Goal: Transaction & Acquisition: Purchase product/service

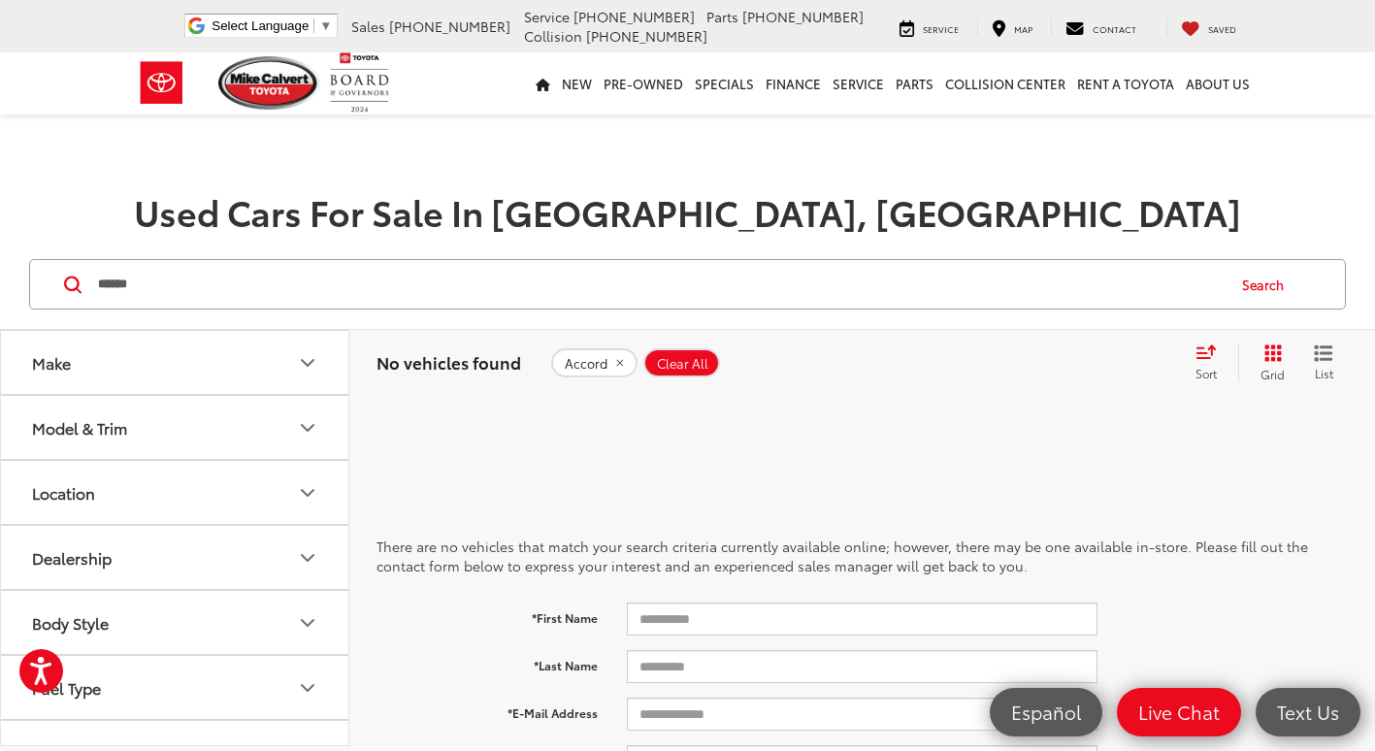
scroll to position [129, 0]
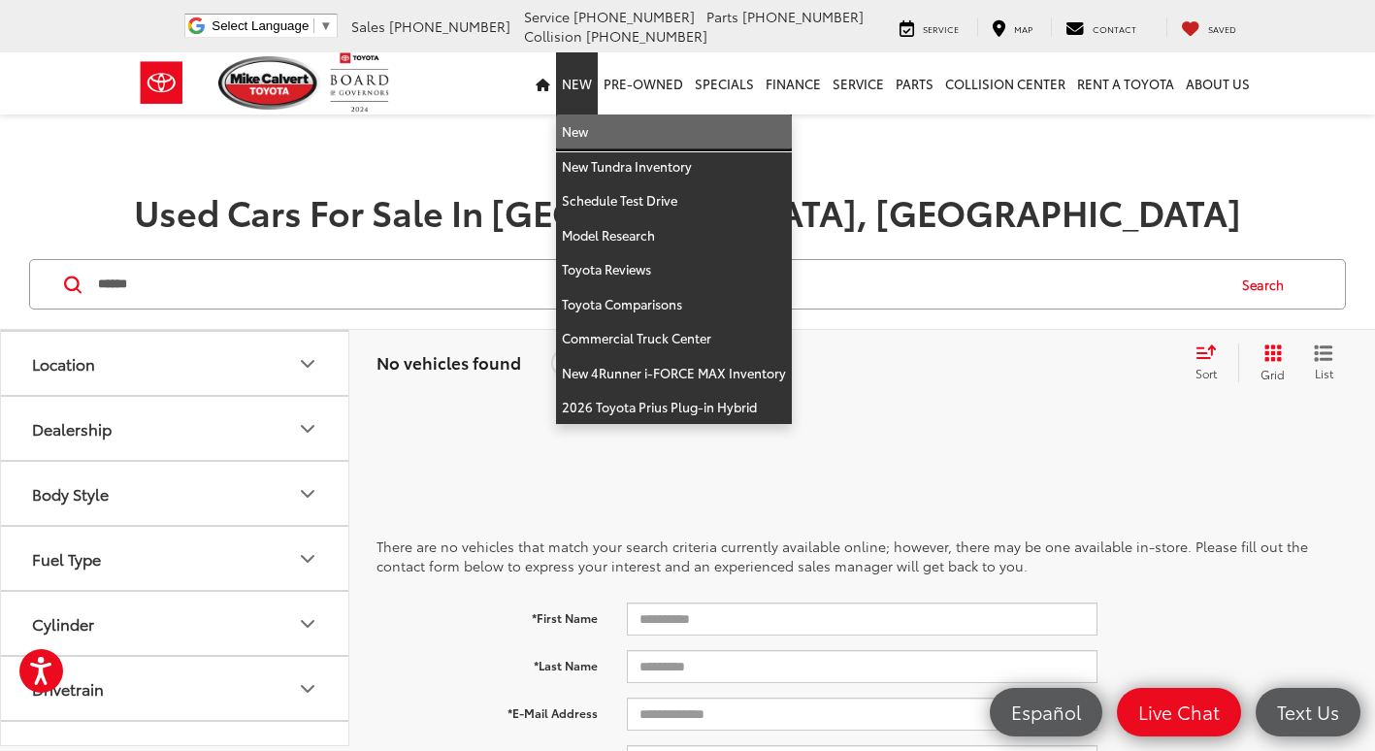
click at [596, 134] on link "New" at bounding box center [674, 132] width 236 height 35
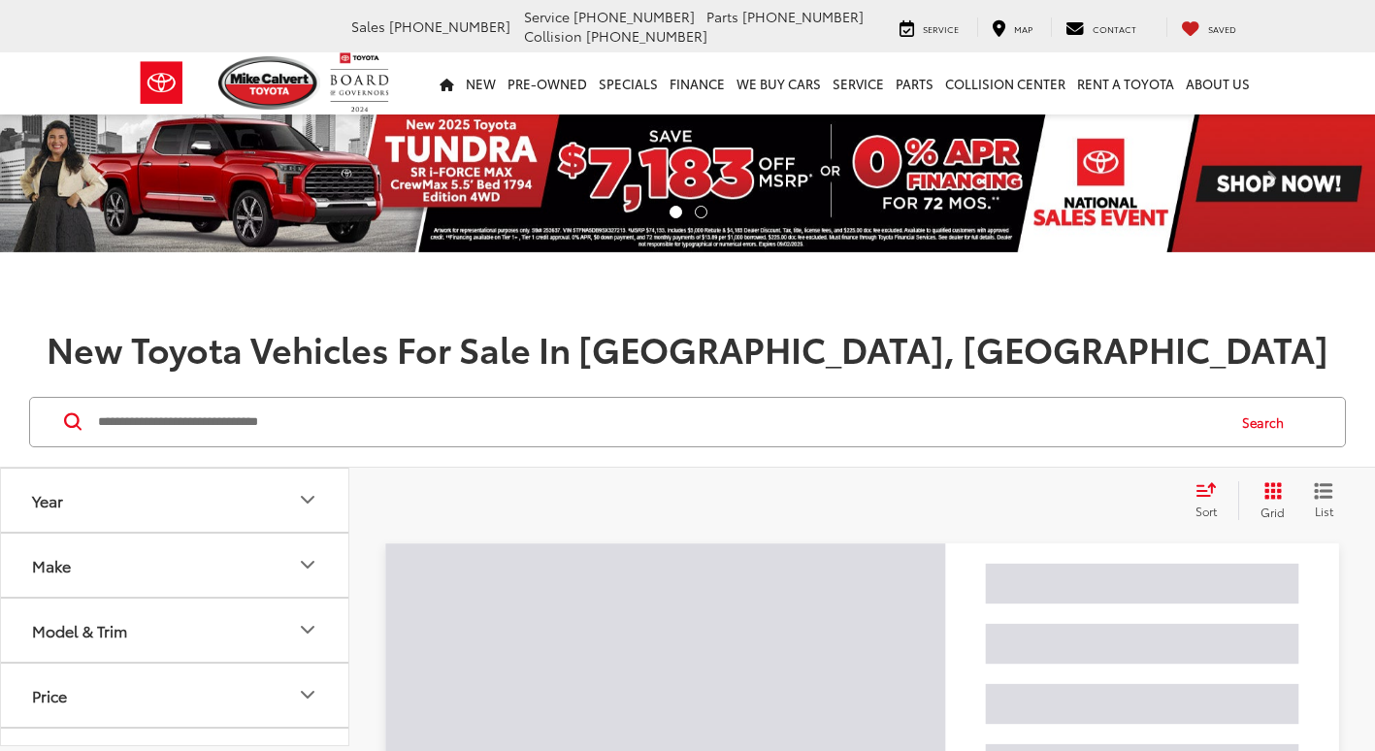
click at [378, 431] on input "Search by Make, Model, or Keyword" at bounding box center [660, 422] width 1128 height 47
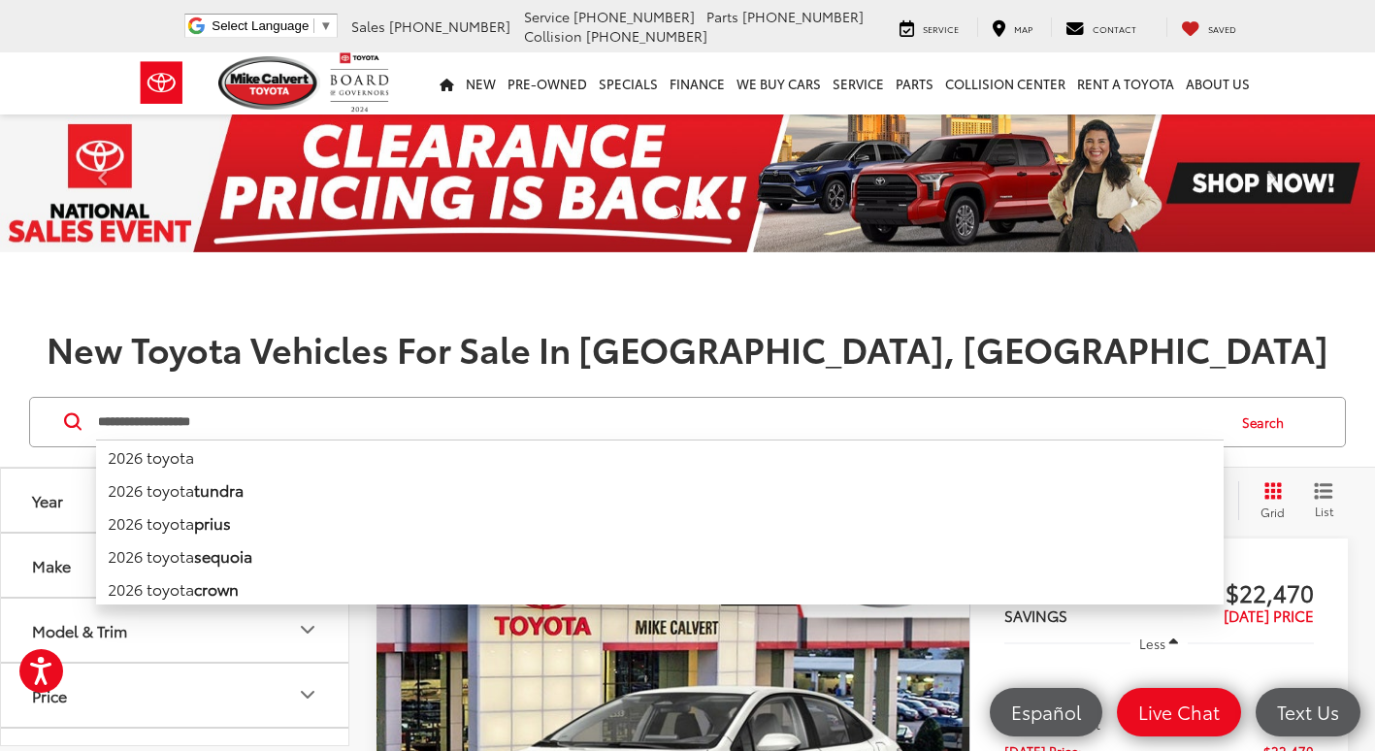
type input "**********"
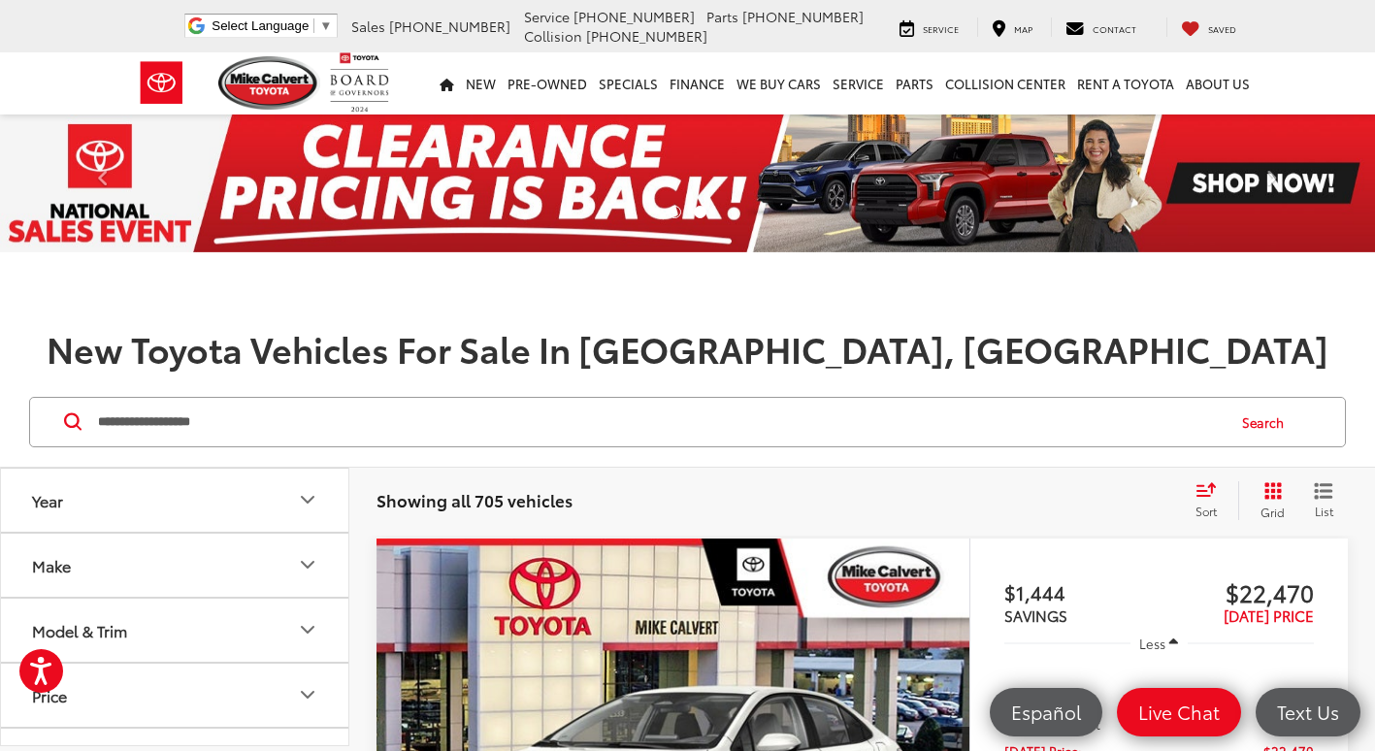
click at [1282, 420] on button "Search" at bounding box center [1268, 422] width 88 height 49
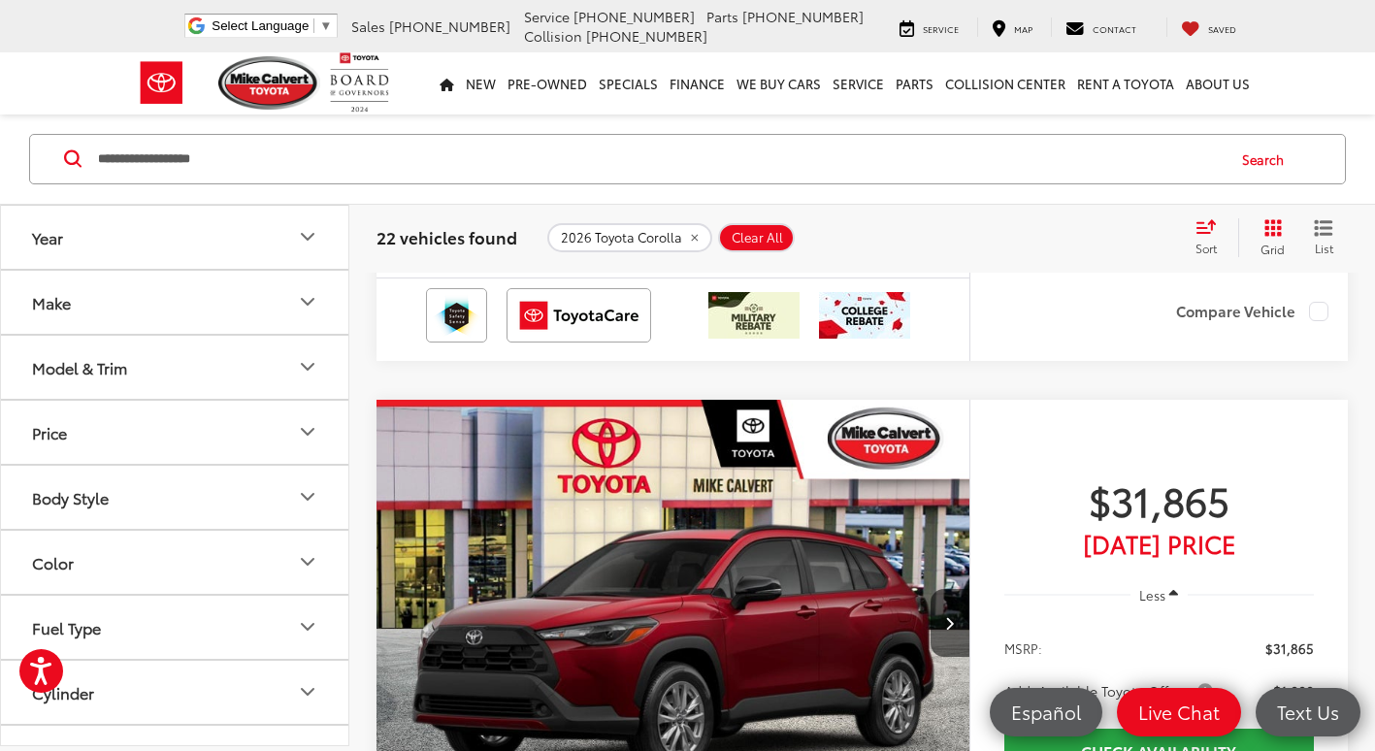
scroll to position [5048, 0]
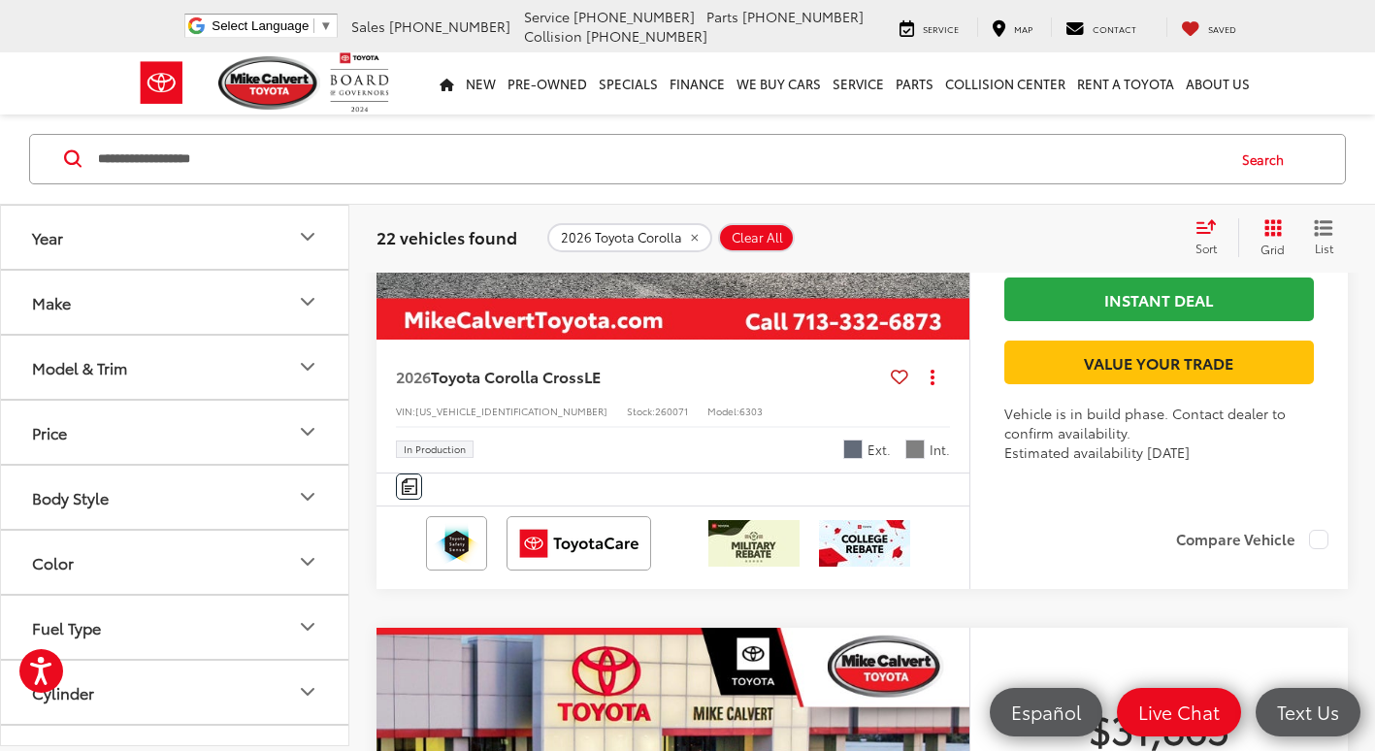
drag, startPoint x: 1313, startPoint y: 583, endPoint x: 1267, endPoint y: 583, distance: 46.6
click at [1267, 214] on ul "MSRP: $31,390 Add. Available Toyota Offers: $1,000" at bounding box center [1159, 163] width 348 height 102
copy span "$31,390"
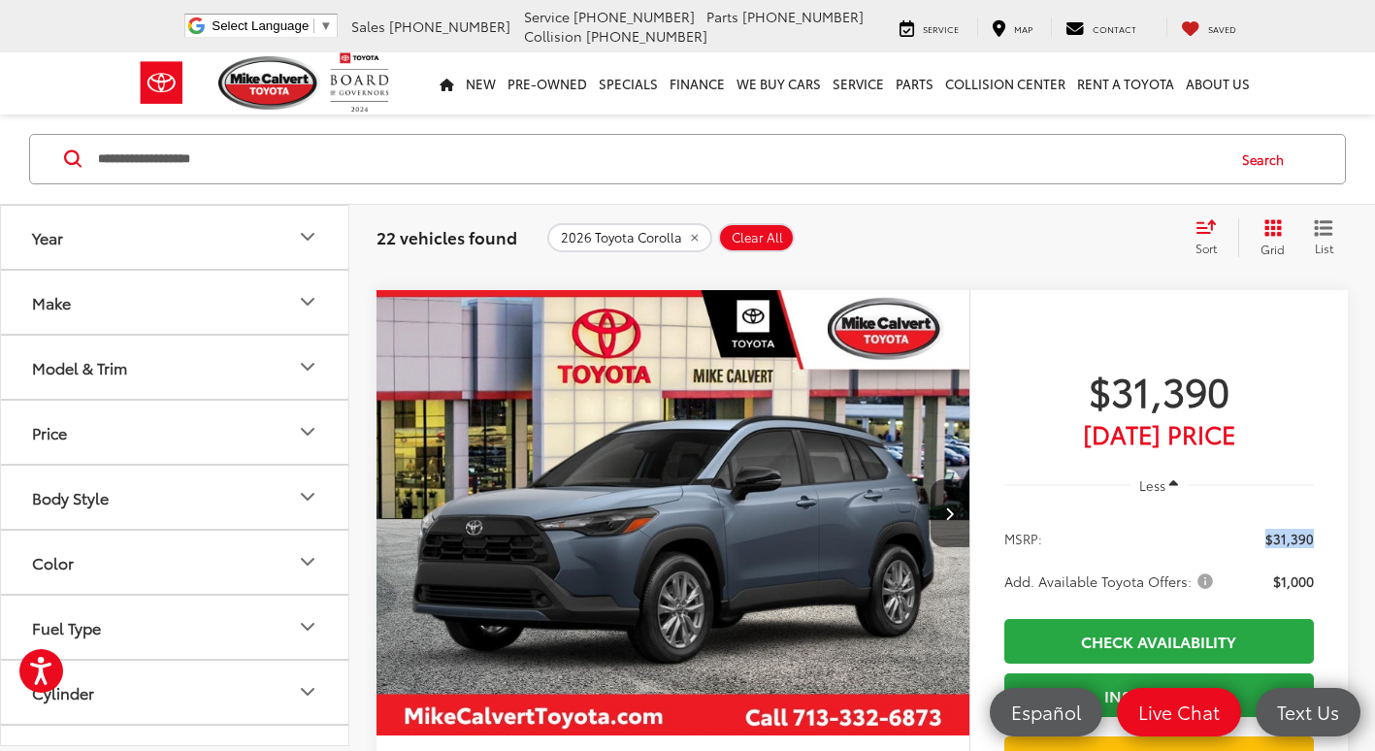
scroll to position [4853, 0]
